Goal: Transaction & Acquisition: Purchase product/service

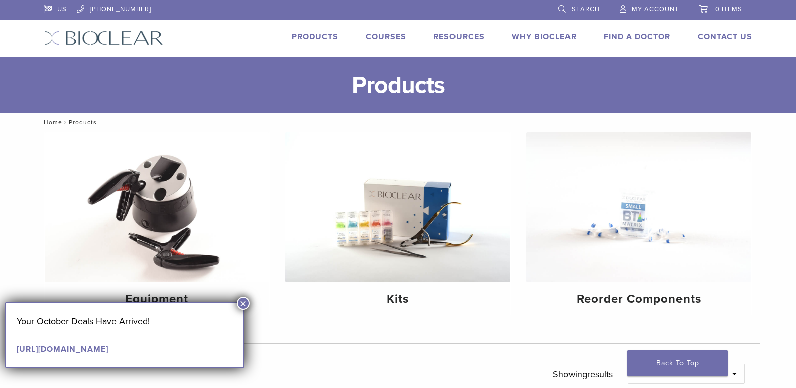
click at [247, 302] on button "×" at bounding box center [243, 303] width 13 height 13
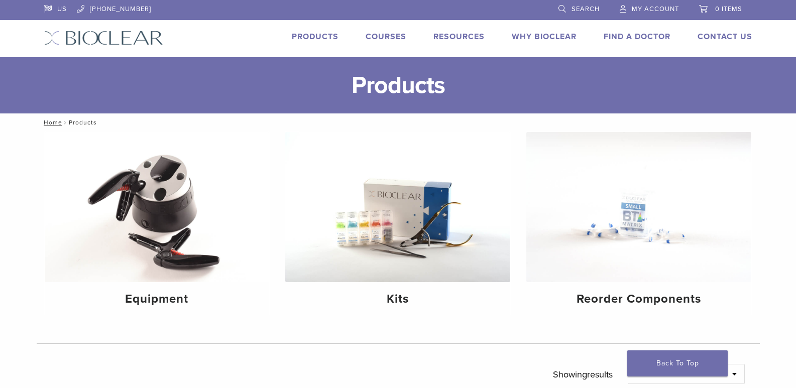
click at [309, 39] on link "Products" at bounding box center [315, 37] width 47 height 10
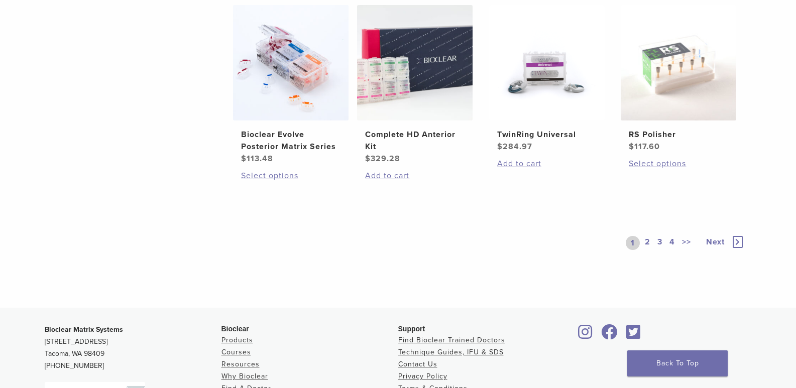
scroll to position [804, 0]
click at [408, 122] on link "Complete HD Anterior Kit $ 329.28" at bounding box center [415, 85] width 117 height 160
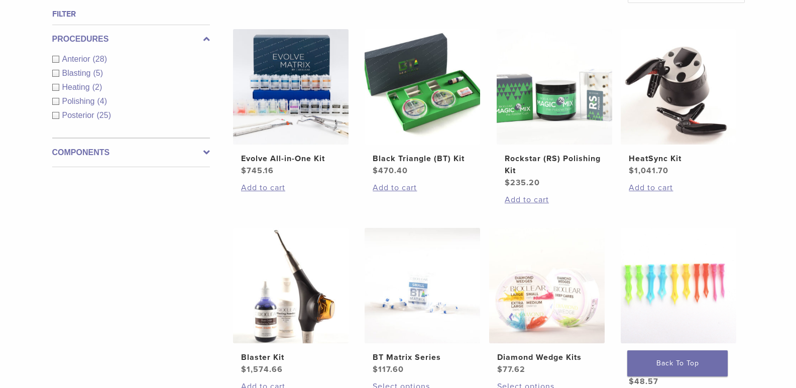
scroll to position [352, 0]
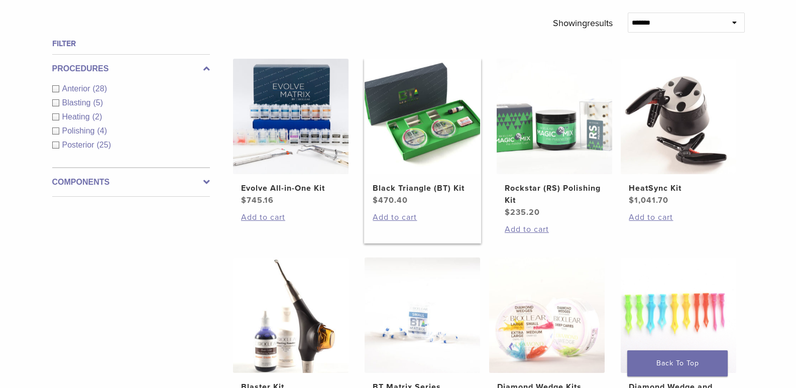
click at [406, 181] on link "Black Triangle (BT) Kit $ 470.40" at bounding box center [422, 133] width 117 height 148
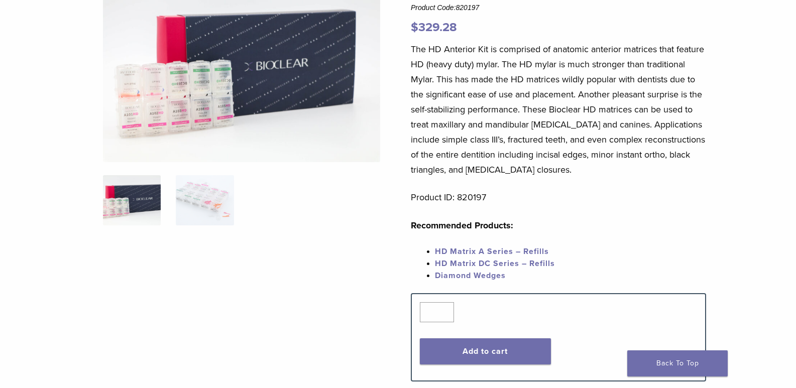
scroll to position [151, 0]
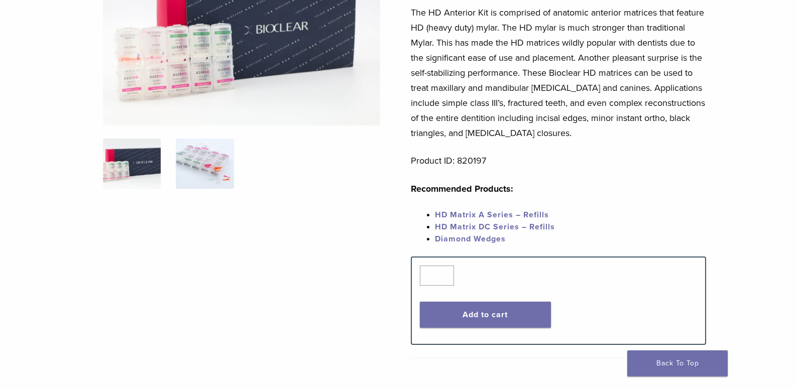
click at [197, 154] on img at bounding box center [205, 164] width 58 height 50
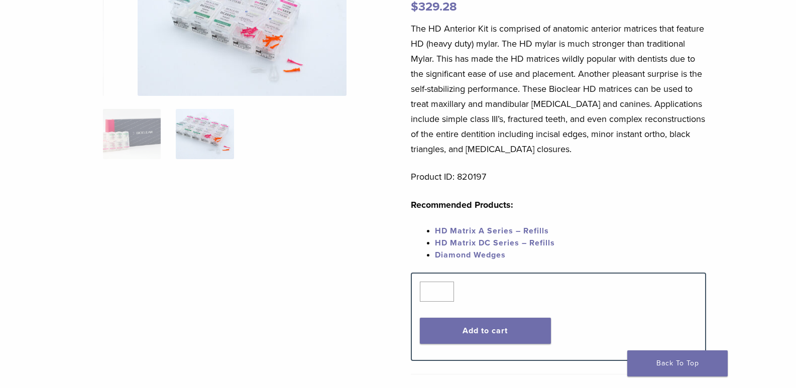
scroll to position [100, 0]
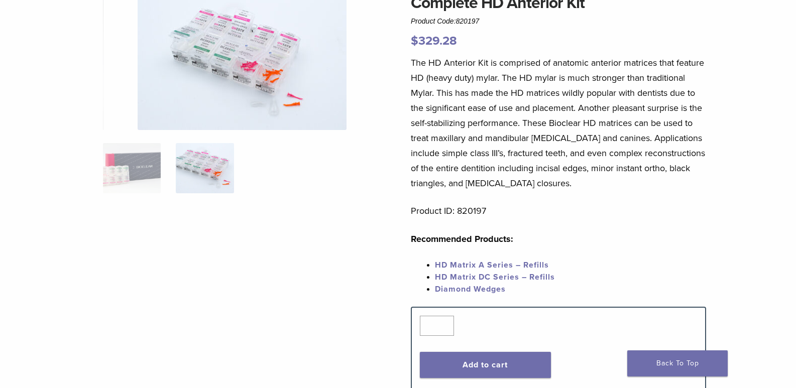
click at [232, 88] on img at bounding box center [242, 60] width 209 height 139
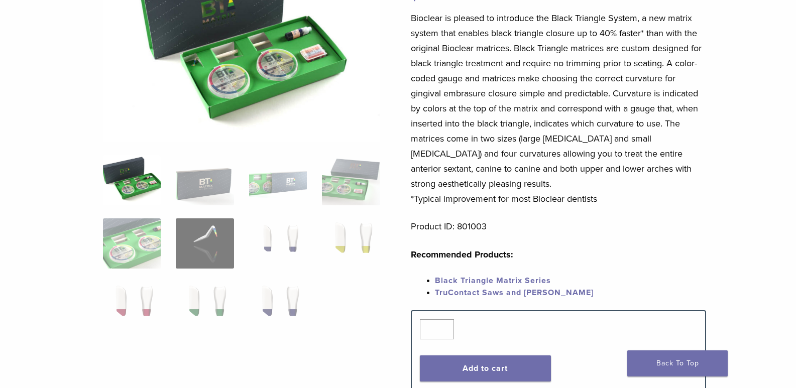
scroll to position [151, 0]
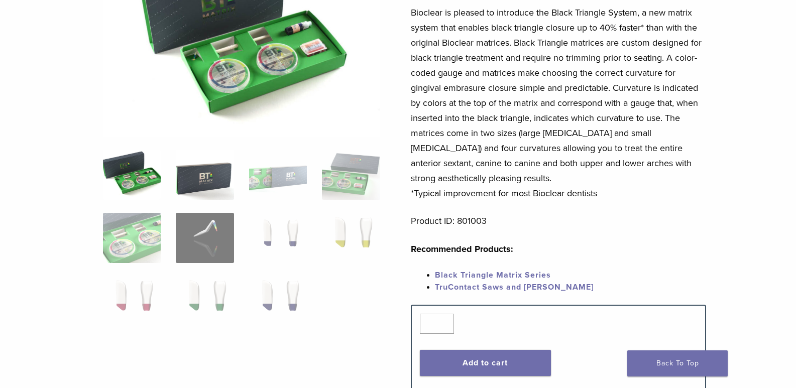
click at [209, 181] on img at bounding box center [205, 175] width 58 height 50
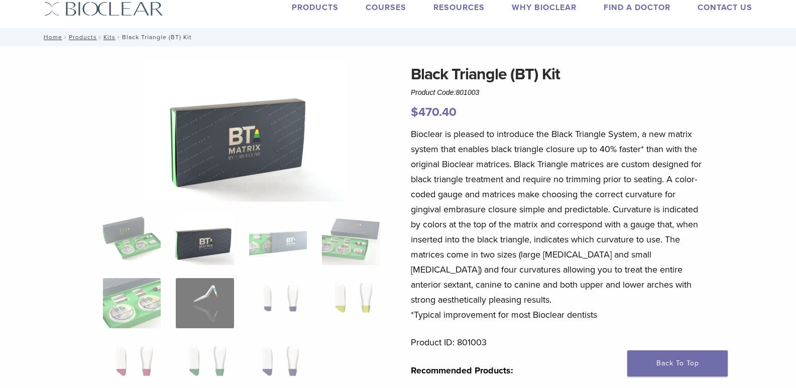
scroll to position [50, 0]
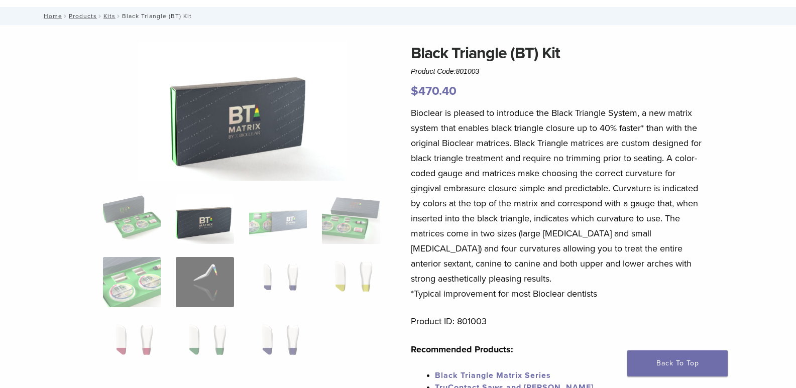
click at [202, 213] on img at bounding box center [205, 219] width 58 height 50
click at [269, 227] on img at bounding box center [278, 219] width 58 height 50
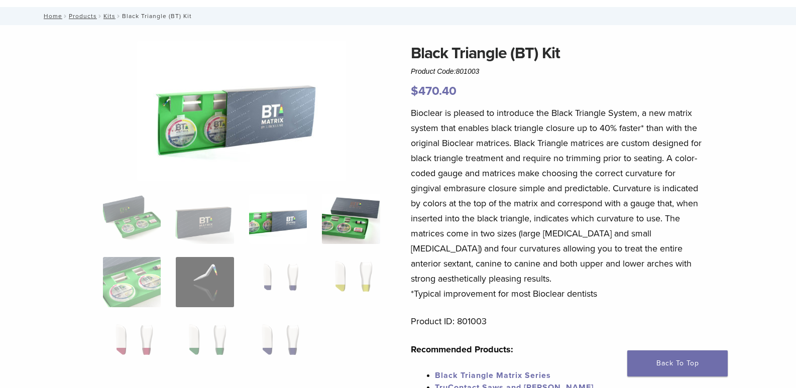
click at [357, 216] on img at bounding box center [351, 219] width 58 height 50
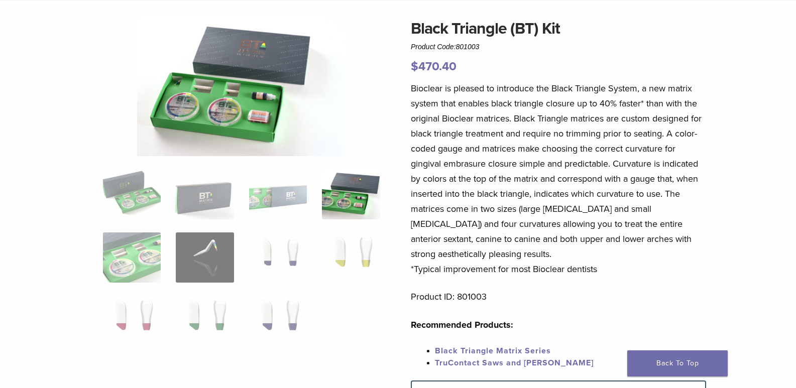
scroll to position [100, 0]
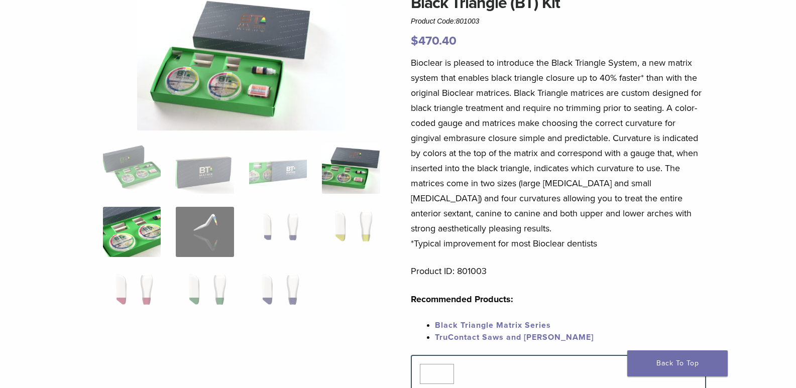
click at [119, 240] on img at bounding box center [132, 232] width 58 height 50
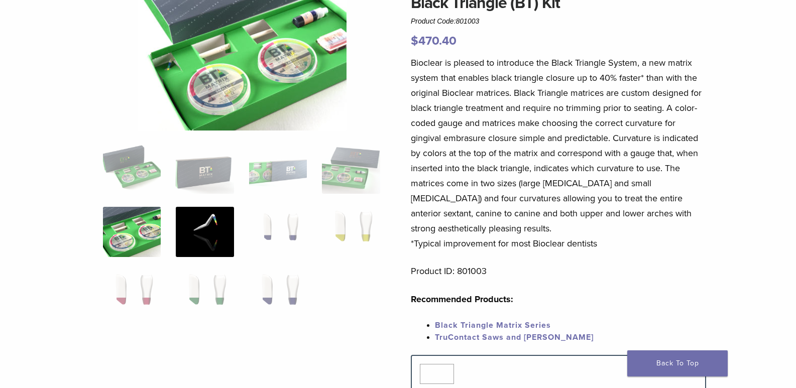
click at [180, 228] on img at bounding box center [205, 232] width 58 height 50
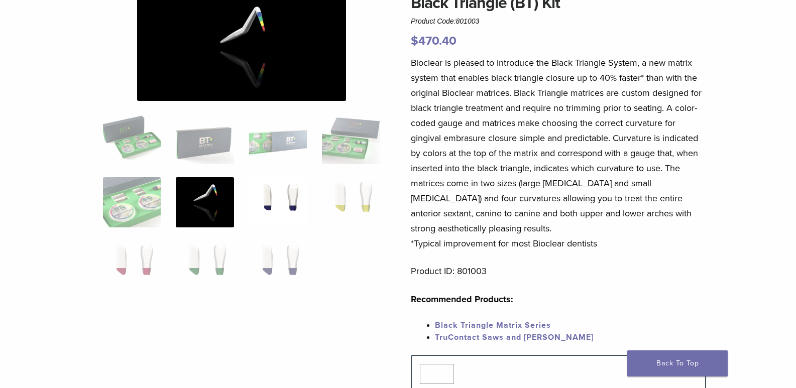
click at [278, 200] on img at bounding box center [278, 202] width 58 height 50
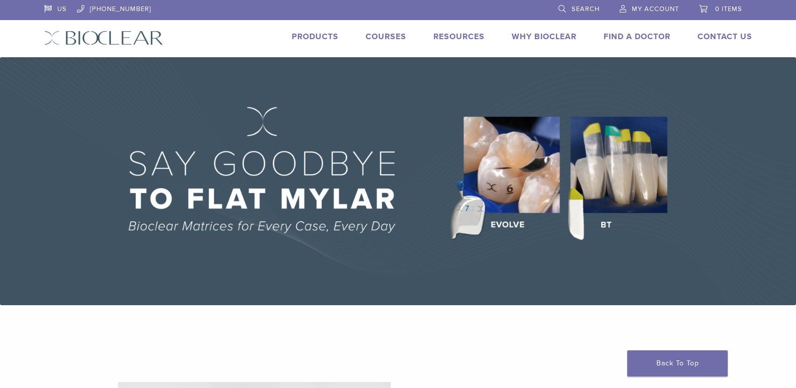
click at [327, 37] on link "Products" at bounding box center [315, 37] width 47 height 10
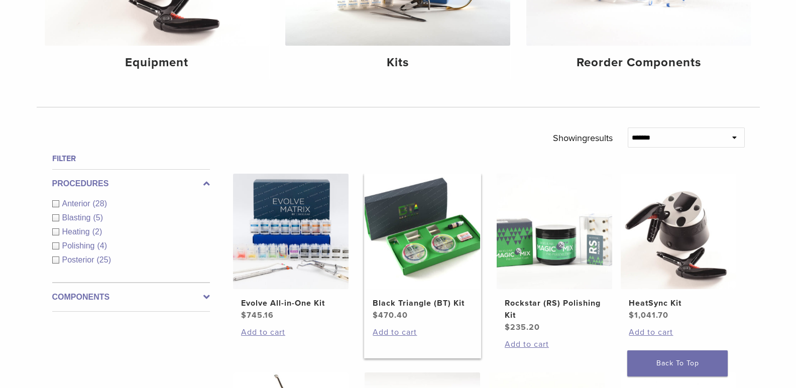
scroll to position [251, 0]
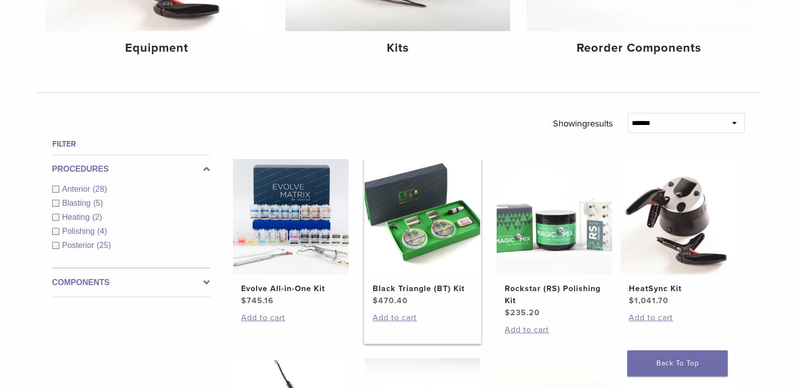
click at [401, 199] on img at bounding box center [423, 217] width 116 height 116
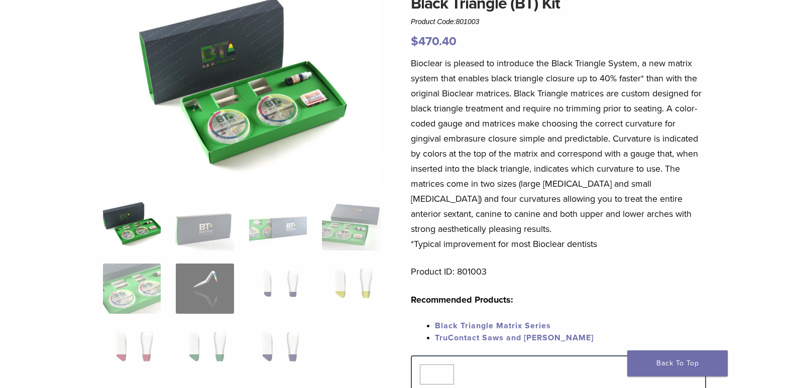
scroll to position [100, 0]
click at [201, 231] on img at bounding box center [205, 225] width 58 height 50
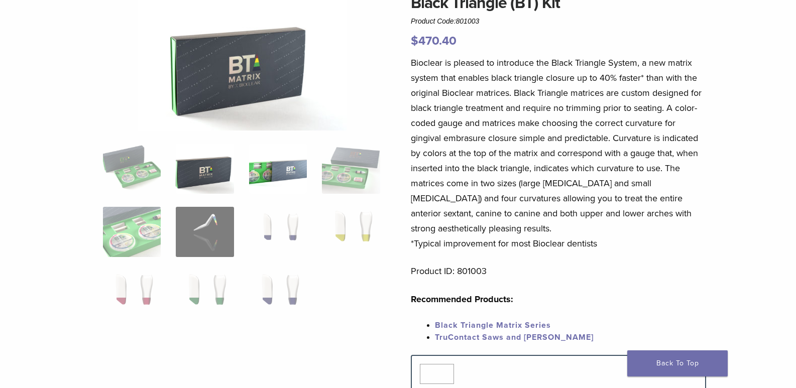
click at [274, 182] on img at bounding box center [278, 169] width 58 height 50
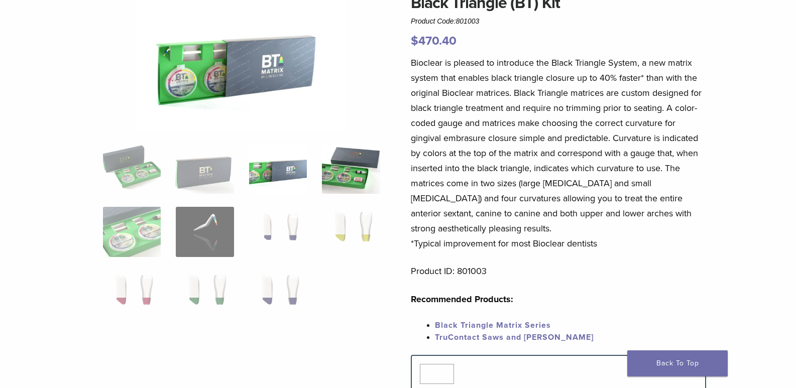
click at [340, 171] on img at bounding box center [351, 169] width 58 height 50
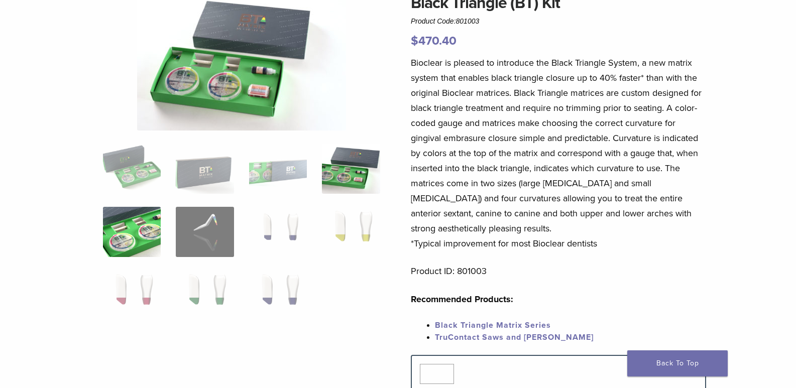
click at [127, 237] on img at bounding box center [132, 232] width 58 height 50
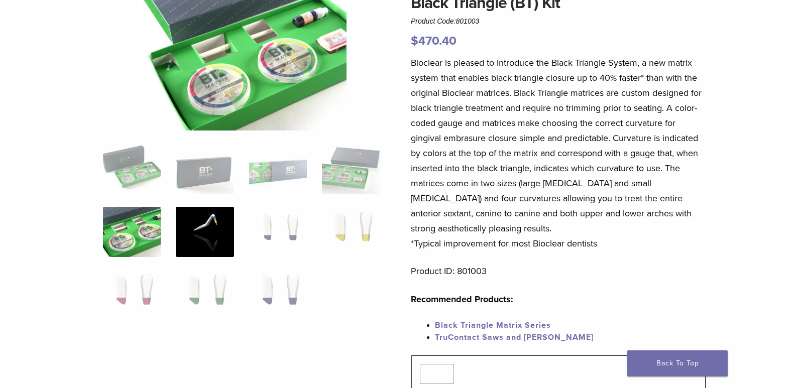
click at [215, 228] on img at bounding box center [205, 232] width 58 height 50
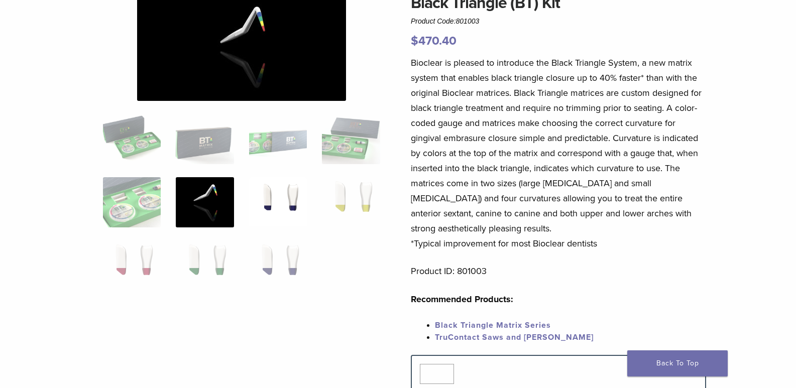
click at [265, 202] on img at bounding box center [278, 202] width 58 height 50
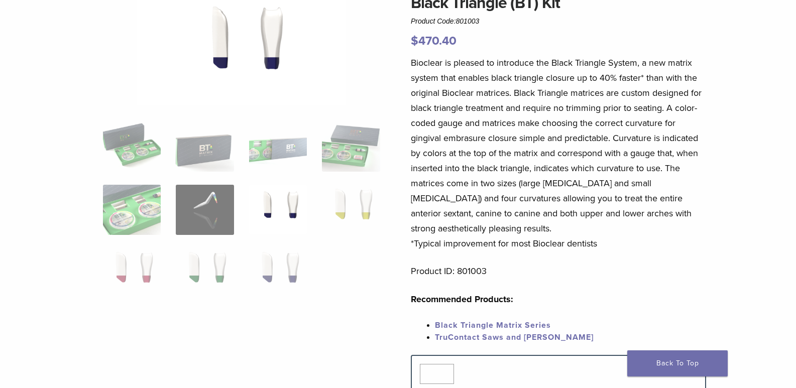
click at [291, 202] on img at bounding box center [278, 210] width 58 height 50
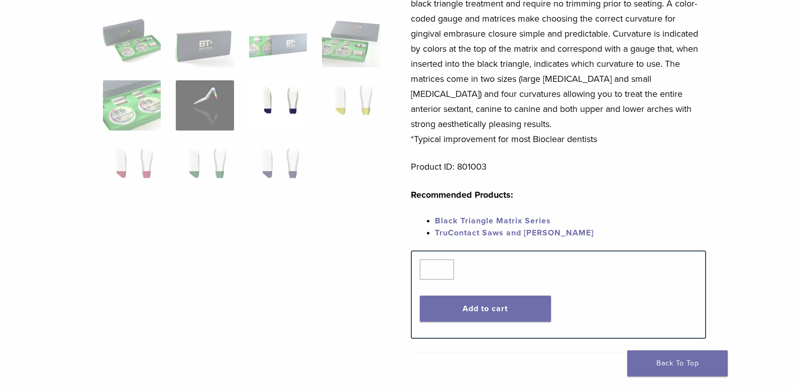
scroll to position [201, 0]
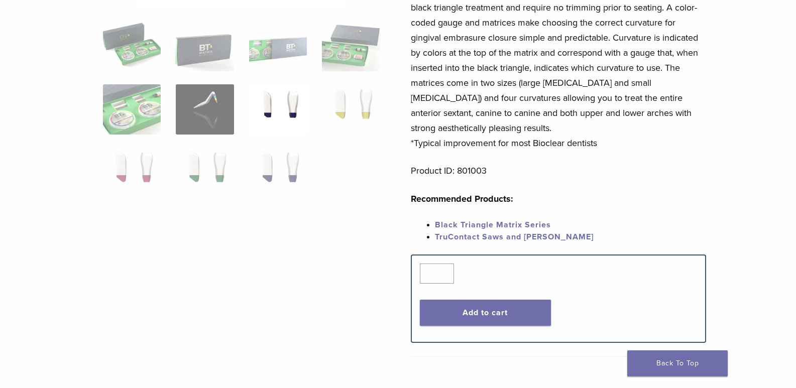
click at [275, 97] on img at bounding box center [278, 109] width 58 height 50
click at [291, 98] on img at bounding box center [278, 109] width 58 height 50
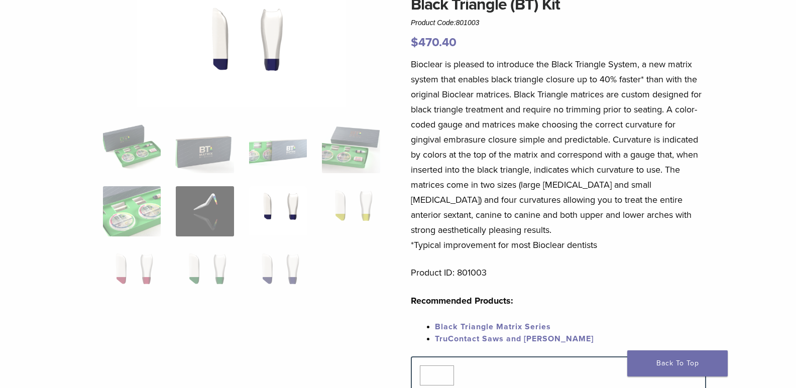
scroll to position [100, 0]
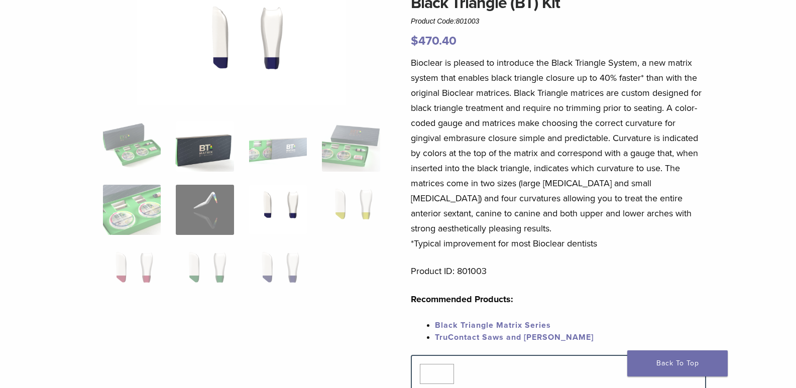
click at [197, 151] on img at bounding box center [205, 147] width 58 height 50
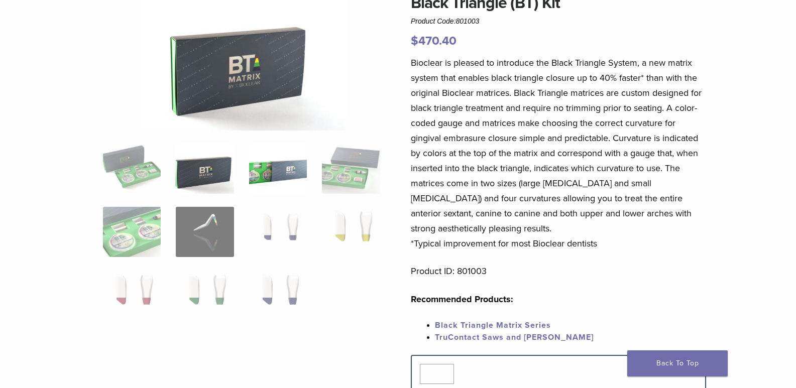
click at [273, 172] on img at bounding box center [278, 169] width 58 height 50
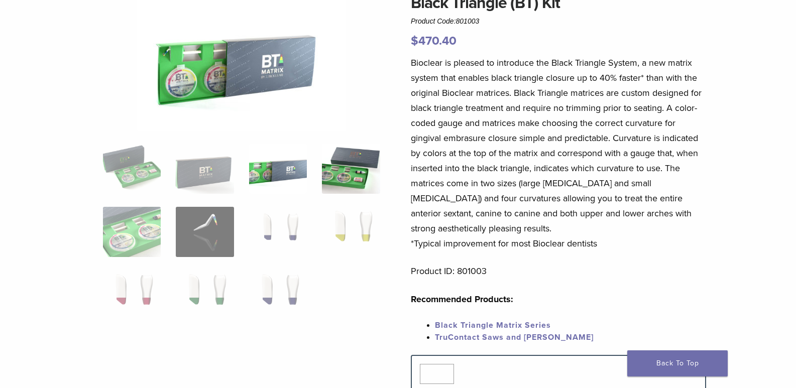
click at [331, 168] on img at bounding box center [351, 169] width 58 height 50
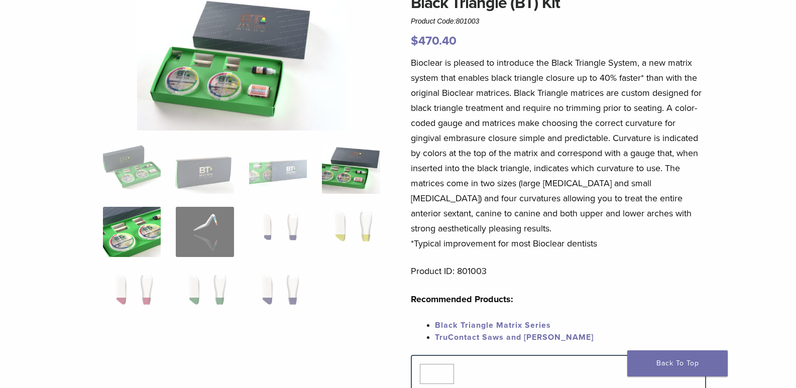
click at [139, 235] on img at bounding box center [132, 232] width 58 height 50
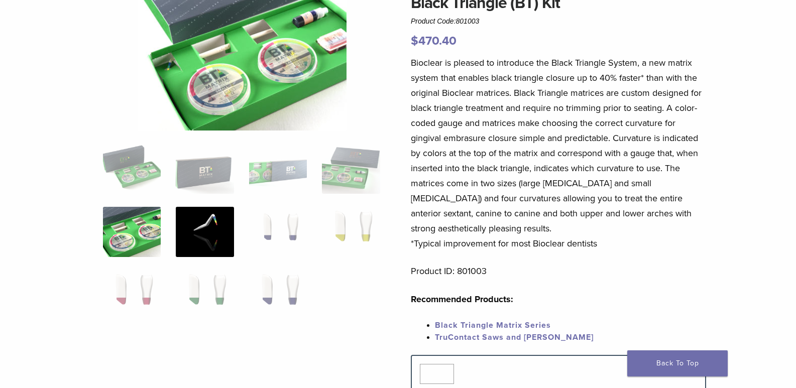
click at [211, 229] on img at bounding box center [205, 232] width 58 height 50
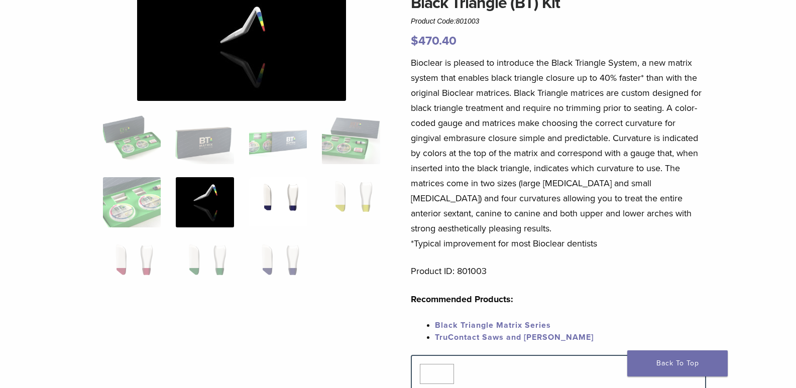
click at [268, 207] on img at bounding box center [278, 202] width 58 height 50
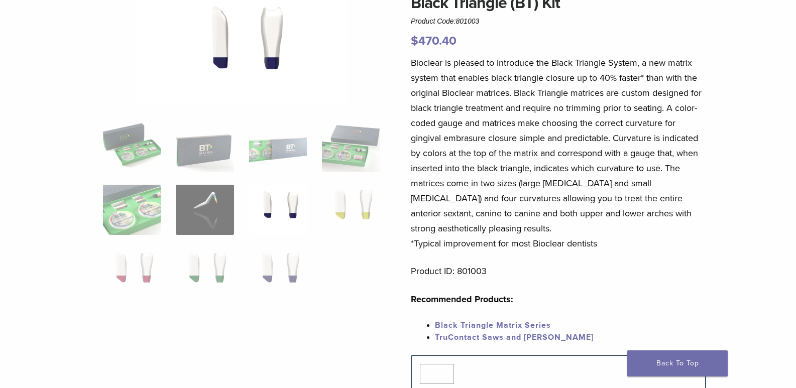
drag, startPoint x: 266, startPoint y: 212, endPoint x: 278, endPoint y: 212, distance: 12.1
click at [267, 212] on img at bounding box center [278, 210] width 58 height 50
click at [300, 205] on img at bounding box center [278, 210] width 58 height 50
drag, startPoint x: 334, startPoint y: 208, endPoint x: 342, endPoint y: 212, distance: 9.2
click at [337, 210] on img at bounding box center [351, 210] width 58 height 50
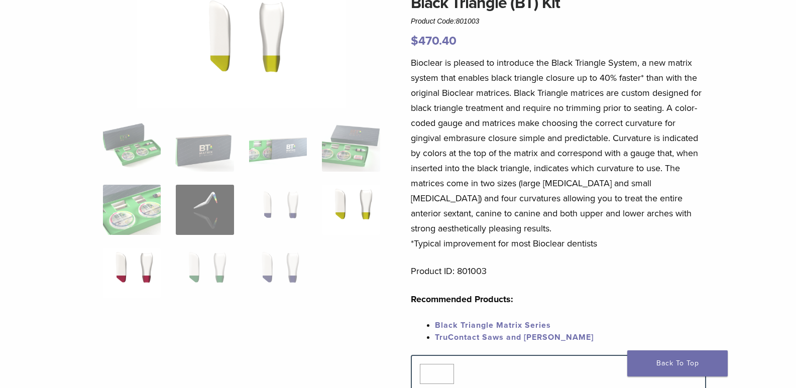
click at [127, 265] on img at bounding box center [132, 273] width 58 height 50
click at [204, 272] on img at bounding box center [205, 273] width 58 height 50
click at [265, 278] on img at bounding box center [278, 273] width 58 height 50
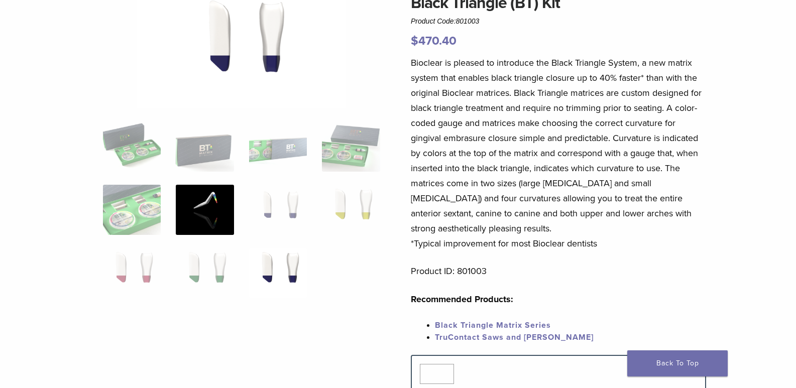
click at [223, 192] on img at bounding box center [205, 210] width 58 height 50
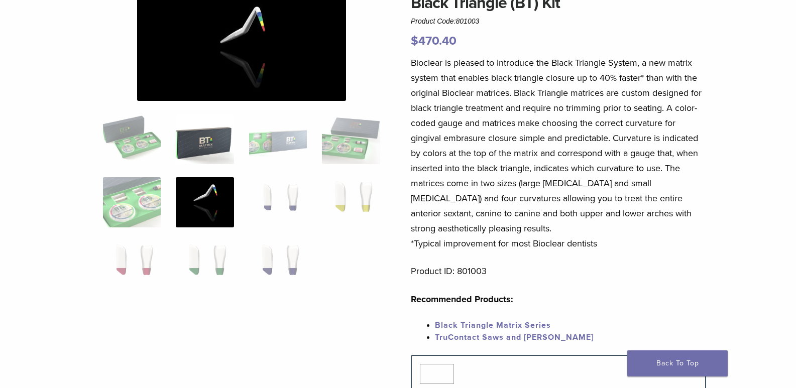
click at [211, 133] on img at bounding box center [205, 139] width 58 height 50
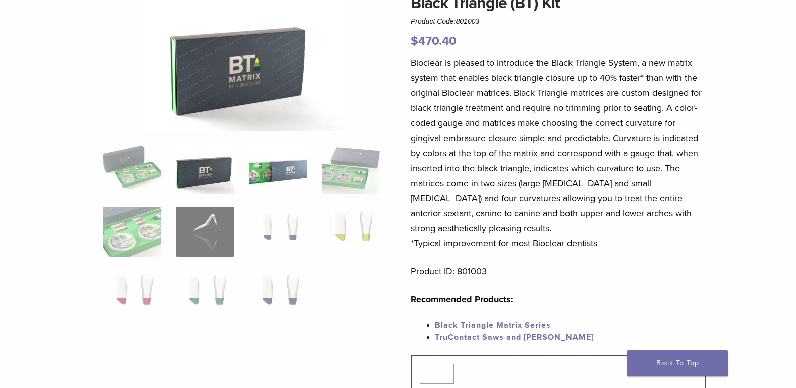
click at [302, 175] on img at bounding box center [278, 169] width 58 height 50
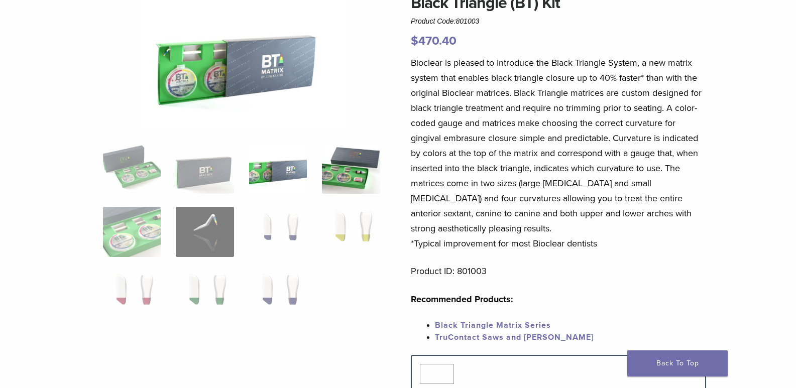
click at [352, 174] on img at bounding box center [351, 169] width 58 height 50
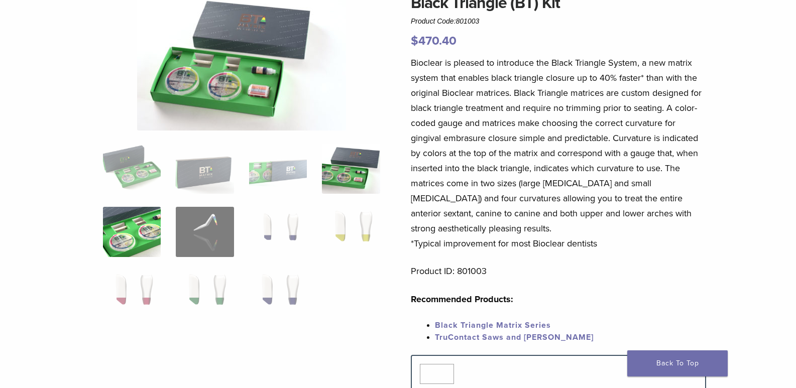
click at [139, 234] on img at bounding box center [132, 232] width 58 height 50
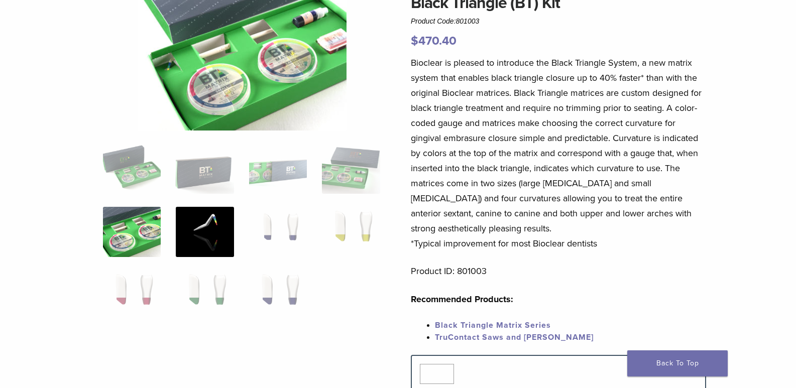
click at [203, 232] on img at bounding box center [205, 232] width 58 height 50
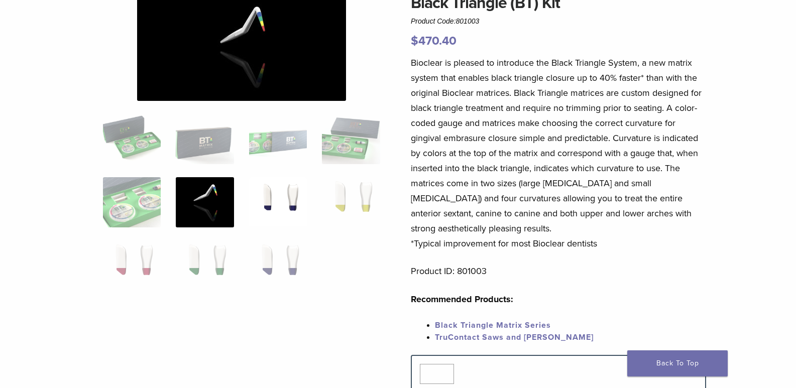
click at [275, 204] on img at bounding box center [278, 202] width 58 height 50
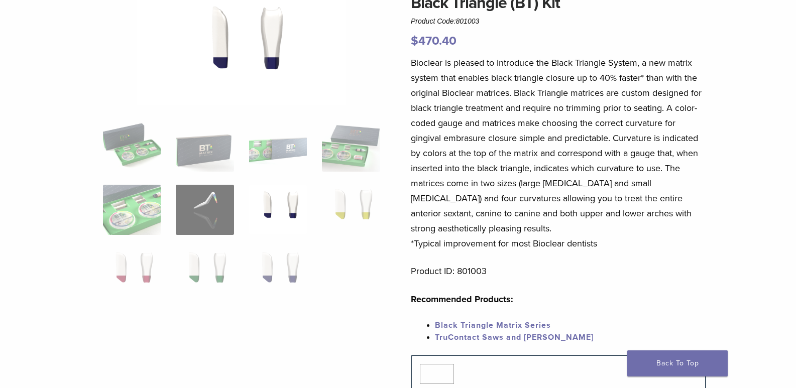
click at [296, 204] on img at bounding box center [278, 210] width 58 height 50
click at [354, 210] on img at bounding box center [351, 210] width 58 height 50
click at [372, 212] on img at bounding box center [351, 210] width 58 height 50
click at [286, 266] on img at bounding box center [278, 273] width 58 height 50
click at [205, 258] on img at bounding box center [205, 273] width 58 height 50
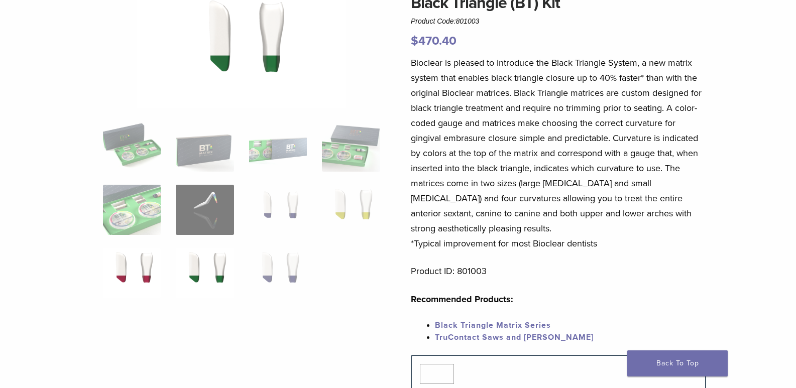
click at [143, 252] on img at bounding box center [132, 273] width 58 height 50
drag, startPoint x: 385, startPoint y: 276, endPoint x: 400, endPoint y: 262, distance: 21.0
click at [389, 272] on div "Black Triangle (BT) Kit Product Code: 801003 $ 470.40 Black Triangle (BT) Kit P…" at bounding box center [398, 325] width 723 height 668
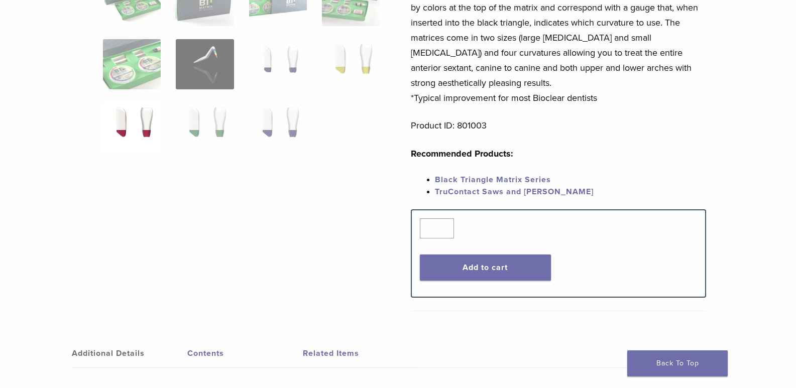
scroll to position [251, 0]
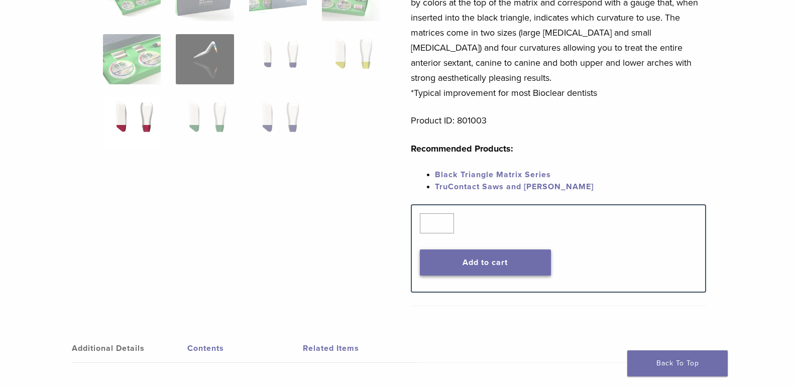
click at [458, 257] on button "Add to cart" at bounding box center [485, 263] width 131 height 26
click at [484, 268] on button "Add to cart" at bounding box center [485, 263] width 131 height 26
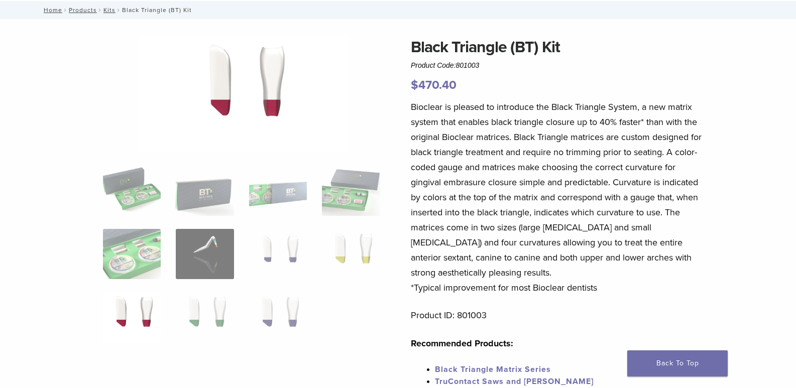
scroll to position [0, 0]
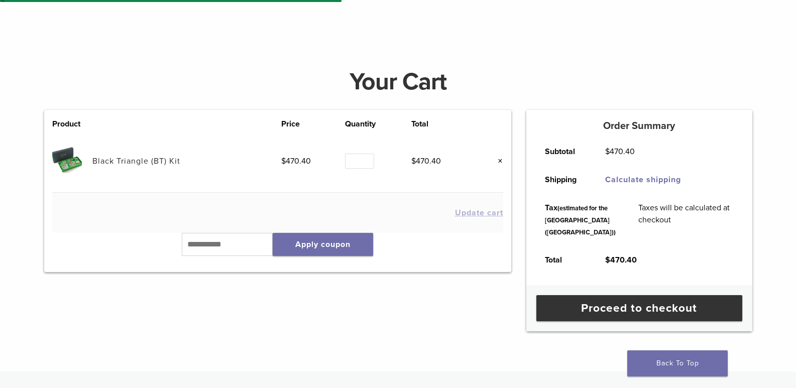
scroll to position [100, 0]
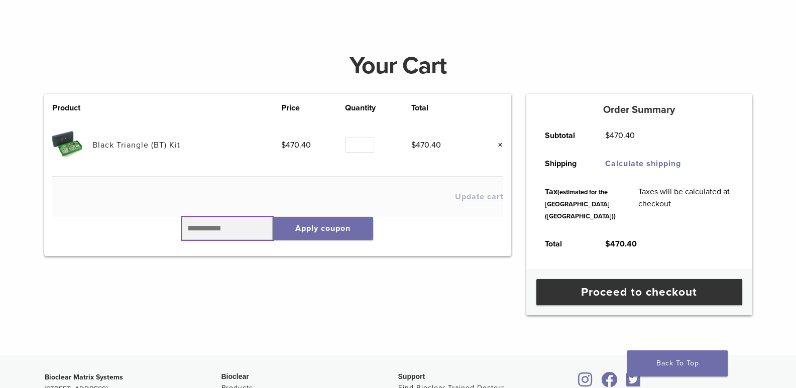
drag, startPoint x: 217, startPoint y: 234, endPoint x: 226, endPoint y: 234, distance: 8.5
click at [218, 234] on input "text" at bounding box center [227, 228] width 91 height 23
type input "*******"
click at [327, 226] on button "Apply coupon" at bounding box center [323, 228] width 100 height 23
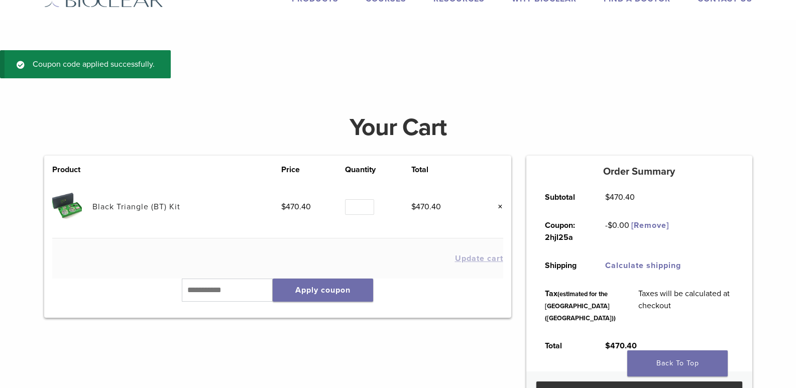
scroll to position [88, 0]
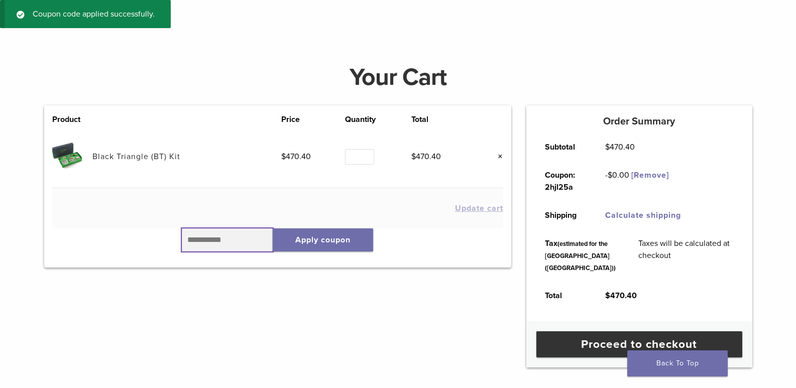
click at [246, 244] on input "text" at bounding box center [227, 240] width 91 height 23
type input "*******"
click at [322, 238] on button "Apply coupon" at bounding box center [323, 240] width 100 height 23
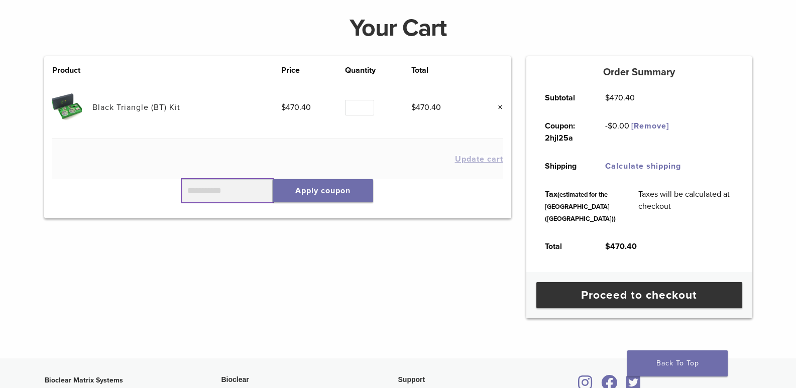
click at [208, 190] on input "text" at bounding box center [227, 190] width 91 height 23
type input "******"
click at [313, 188] on button "Apply coupon" at bounding box center [323, 190] width 100 height 23
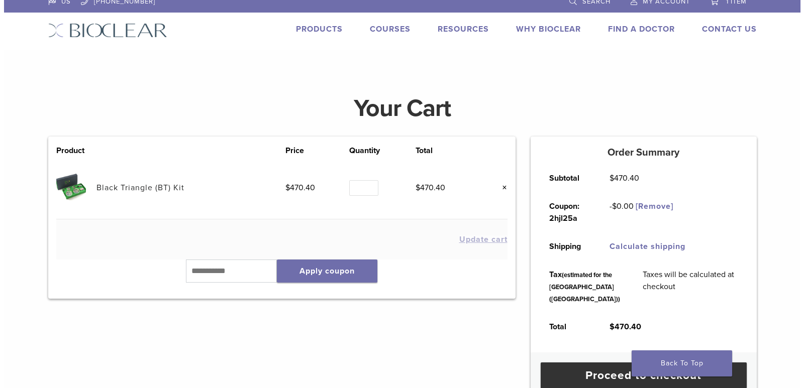
scroll to position [0, 0]
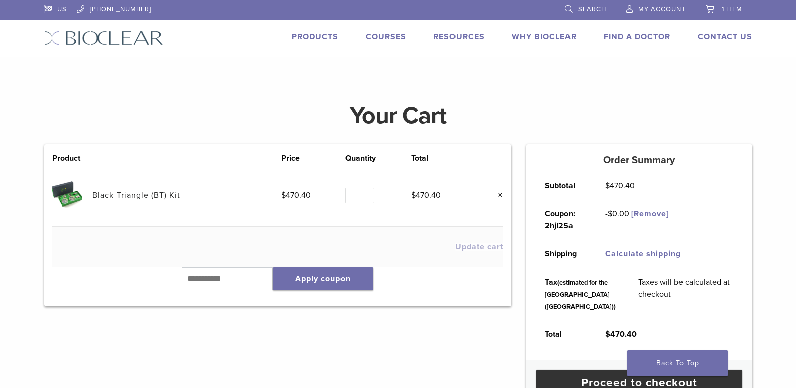
click at [501, 197] on link "×" at bounding box center [496, 195] width 13 height 13
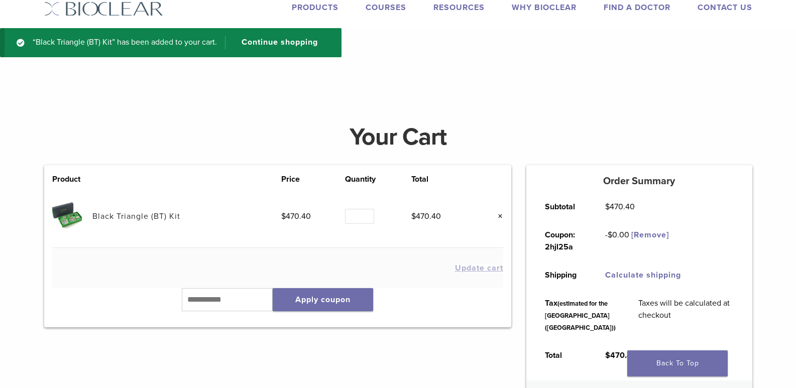
scroll to position [50, 0]
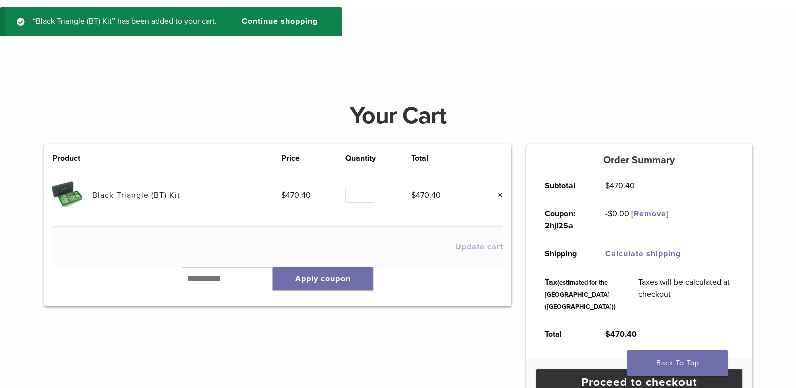
click at [579, 228] on th "Coupon: 2hjl25a" at bounding box center [564, 220] width 60 height 40
click at [579, 216] on th "Coupon: 2hjl25a" at bounding box center [564, 220] width 60 height 40
drag, startPoint x: 581, startPoint y: 227, endPoint x: 537, endPoint y: 228, distance: 43.7
click at [537, 228] on th "Coupon: 2hjl25a" at bounding box center [564, 220] width 60 height 40
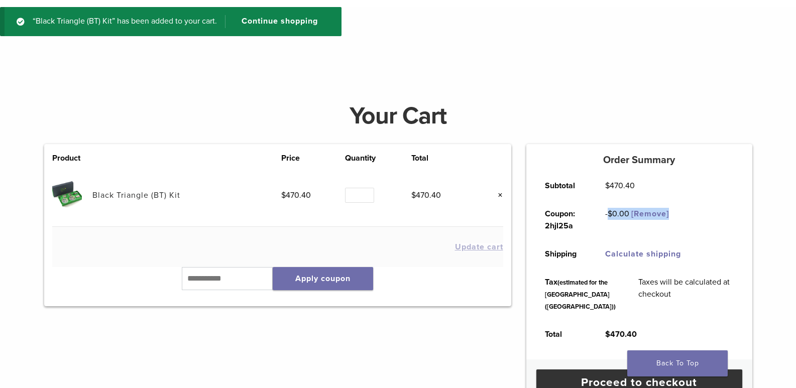
drag, startPoint x: 680, startPoint y: 216, endPoint x: 608, endPoint y: 219, distance: 71.9
click at [608, 219] on td "- $ 0.00 [Remove]" at bounding box center [637, 220] width 86 height 40
